Goal: Transaction & Acquisition: Obtain resource

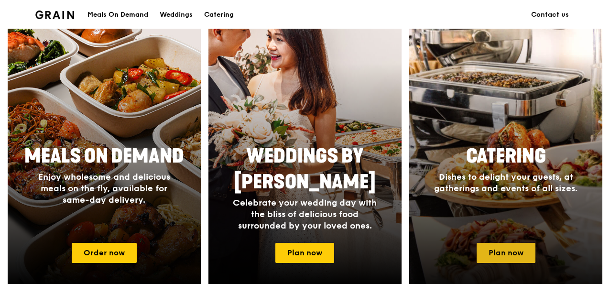
click at [509, 250] on link "Plan now" at bounding box center [505, 253] width 59 height 20
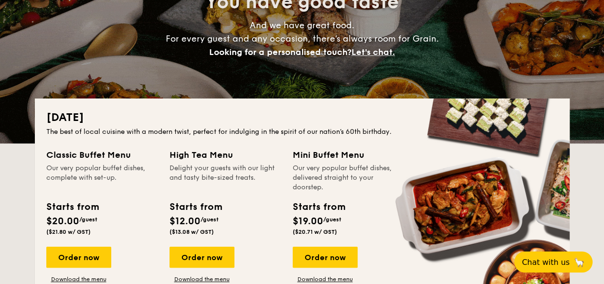
scroll to position [172, 0]
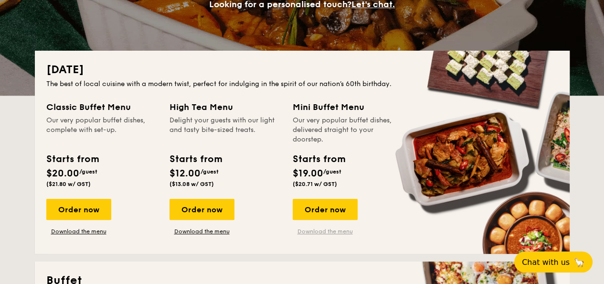
click at [326, 230] on link "Download the menu" at bounding box center [325, 231] width 65 height 8
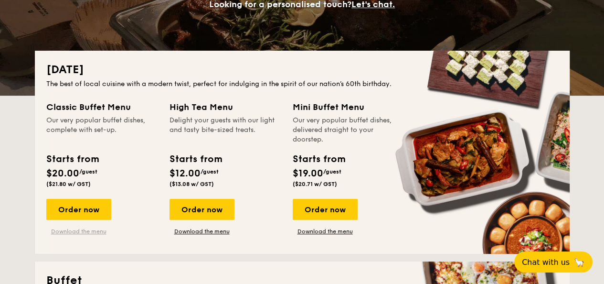
click at [81, 233] on link "Download the menu" at bounding box center [78, 231] width 65 height 8
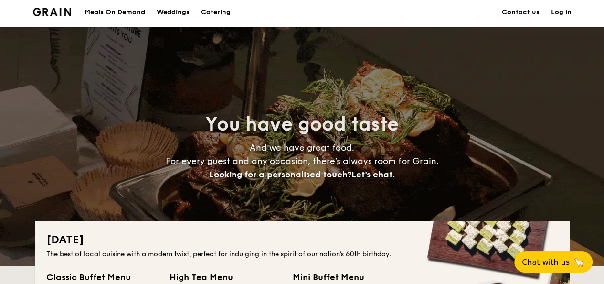
scroll to position [0, 0]
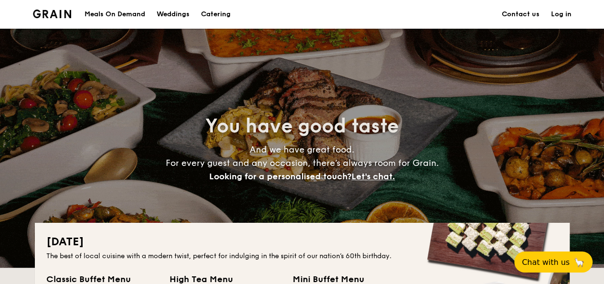
click at [219, 12] on h1 "Catering" at bounding box center [216, 14] width 30 height 29
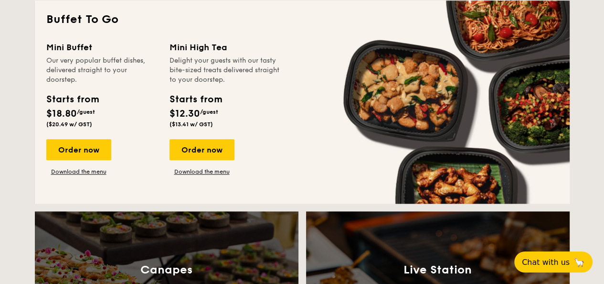
scroll to position [860, 0]
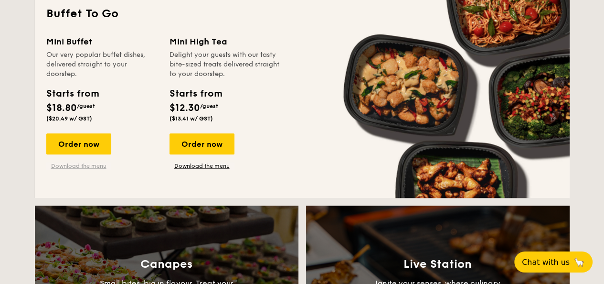
click at [87, 163] on link "Download the menu" at bounding box center [78, 166] width 65 height 8
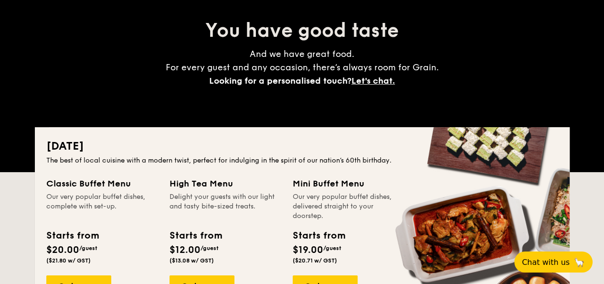
scroll to position [0, 0]
